Goal: Information Seeking & Learning: Find specific fact

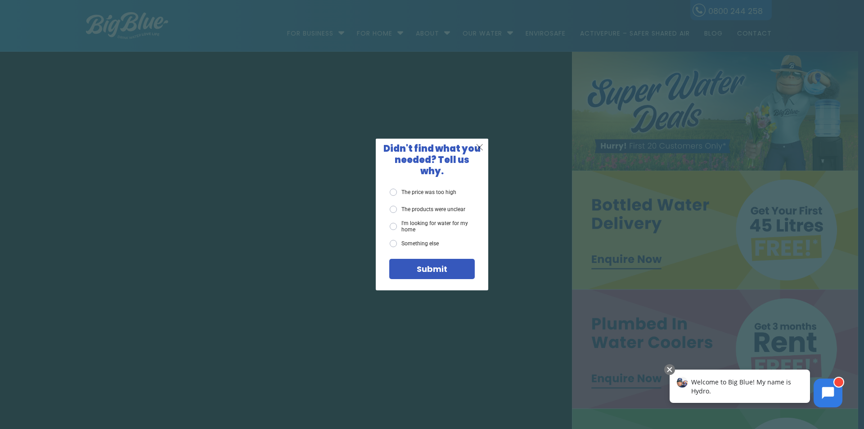
click at [481, 152] on span "X" at bounding box center [480, 146] width 8 height 11
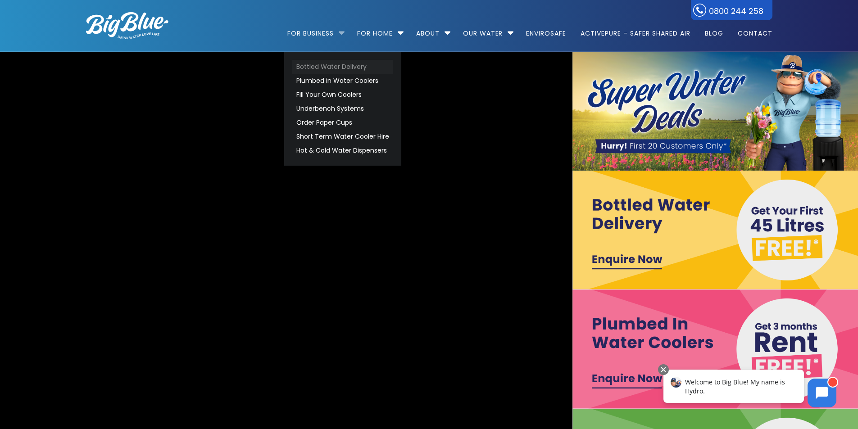
click at [329, 65] on link "Bottled Water Delivery" at bounding box center [342, 67] width 101 height 14
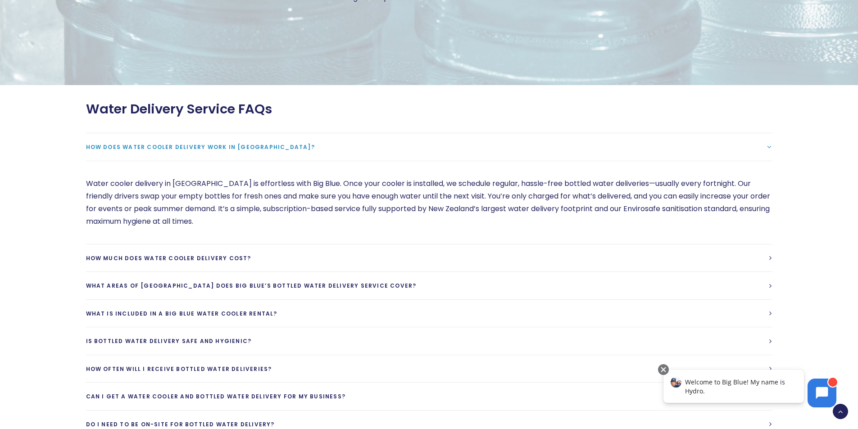
scroll to position [2476, 0]
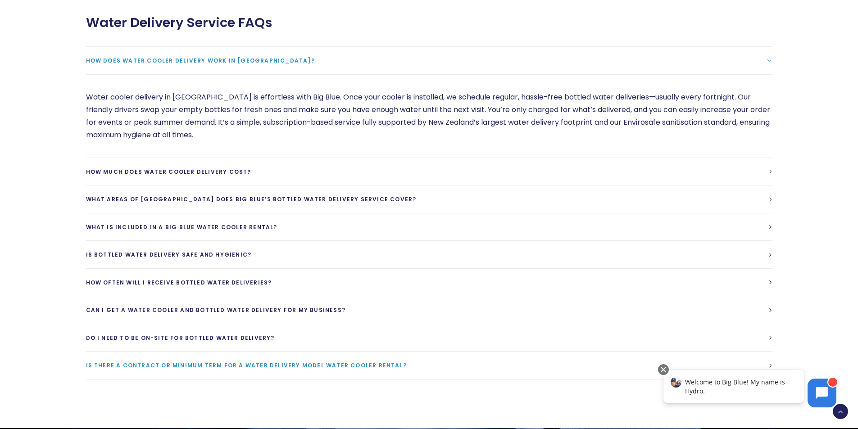
click at [405, 368] on link "Is there a contract or minimum term for a water delivery model water cooler ren…" at bounding box center [429, 365] width 686 height 27
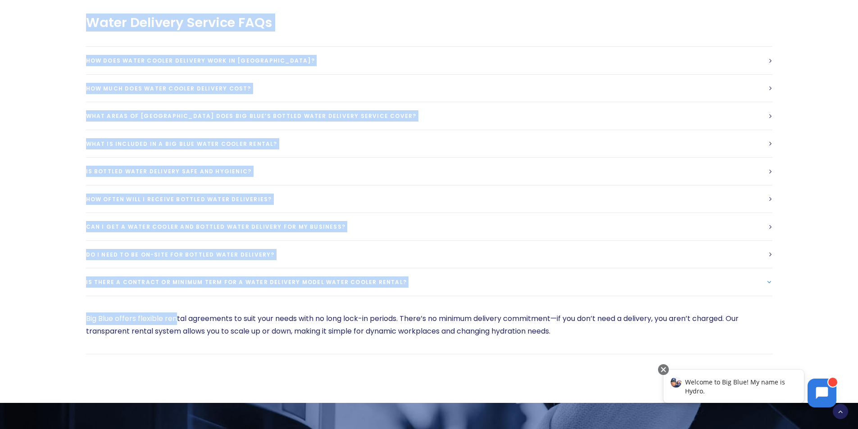
drag, startPoint x: 82, startPoint y: 316, endPoint x: 178, endPoint y: 321, distance: 96.5
click at [177, 321] on div "Water Delivery Service FAQs How does water cooler delivery work in [GEOGRAPHIC_…" at bounding box center [421, 184] width 702 height 339
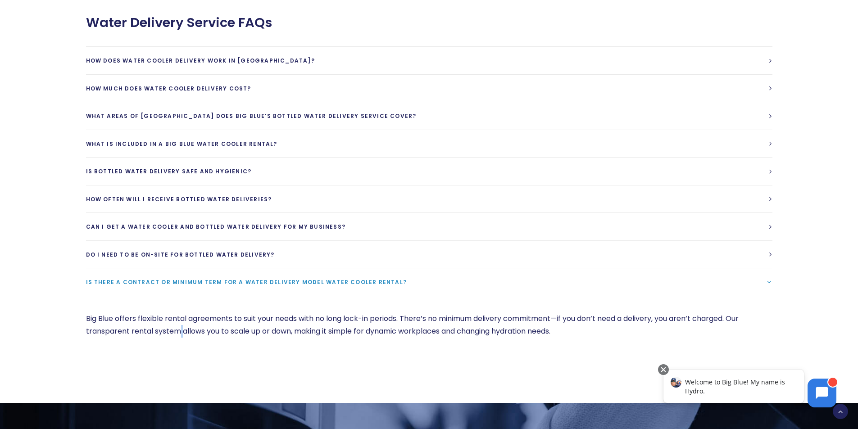
drag, startPoint x: 182, startPoint y: 332, endPoint x: 155, endPoint y: 331, distance: 27.5
click at [180, 332] on p "Big Blue offers flexible rental agreements to suit your needs with no long lock…" at bounding box center [429, 324] width 686 height 25
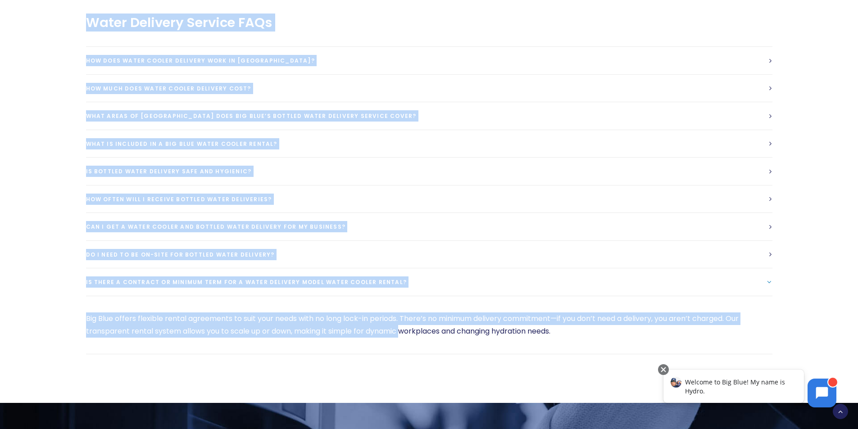
drag, startPoint x: 85, startPoint y: 317, endPoint x: 488, endPoint y: 357, distance: 404.9
click at [419, 328] on div "Water Delivery Service FAQs How does water cooler delivery work in [GEOGRAPHIC_…" at bounding box center [421, 184] width 702 height 339
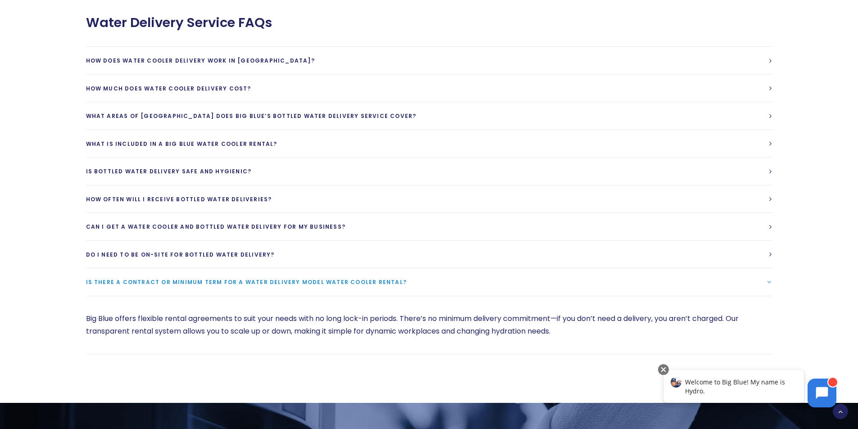
click at [488, 357] on div "Water Delivery Service FAQs How does water cooler delivery work in [GEOGRAPHIC_…" at bounding box center [429, 185] width 718 height 372
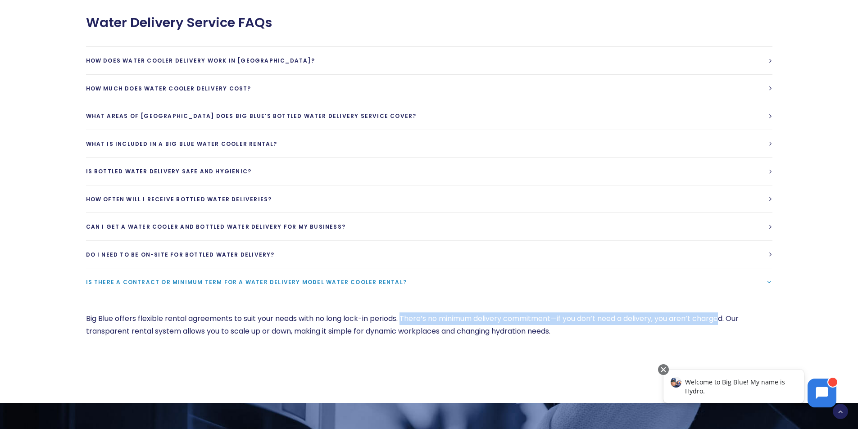
drag, startPoint x: 402, startPoint y: 320, endPoint x: 728, endPoint y: 317, distance: 325.9
click at [728, 317] on p "Big Blue offers flexible rental agreements to suit your needs with no long lock…" at bounding box center [429, 324] width 686 height 25
drag, startPoint x: 731, startPoint y: 319, endPoint x: 402, endPoint y: 313, distance: 329.1
click at [402, 313] on p "Big Blue offers flexible rental agreements to suit your needs with no long lock…" at bounding box center [429, 324] width 686 height 25
copy p "There’s no minimum delivery commitment—if you don’t need a delivery, you aren’t…"
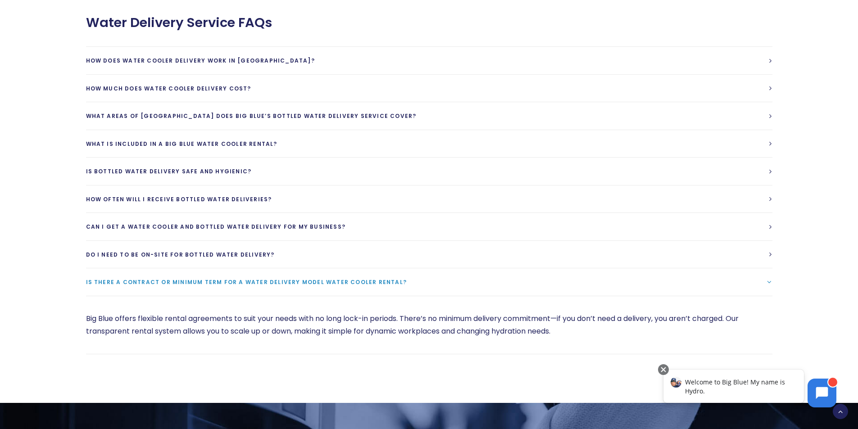
click at [166, 340] on div "Big Blue offers flexible rental agreements to suit your needs with no long lock…" at bounding box center [429, 325] width 686 height 58
